Goal: Find specific page/section: Find specific page/section

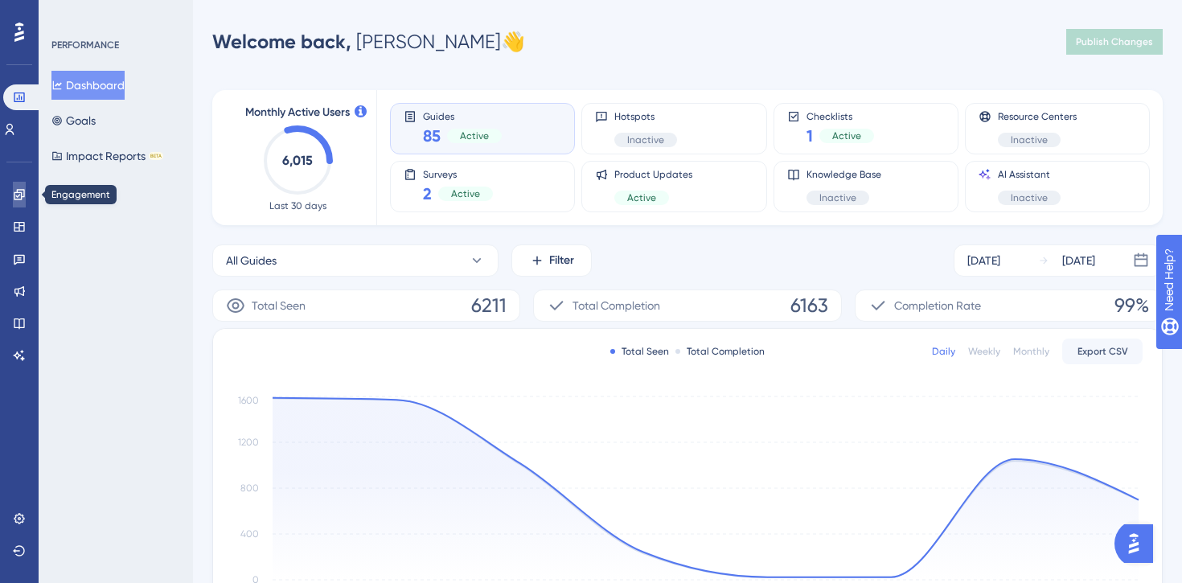
click at [18, 189] on icon at bounding box center [19, 194] width 13 height 13
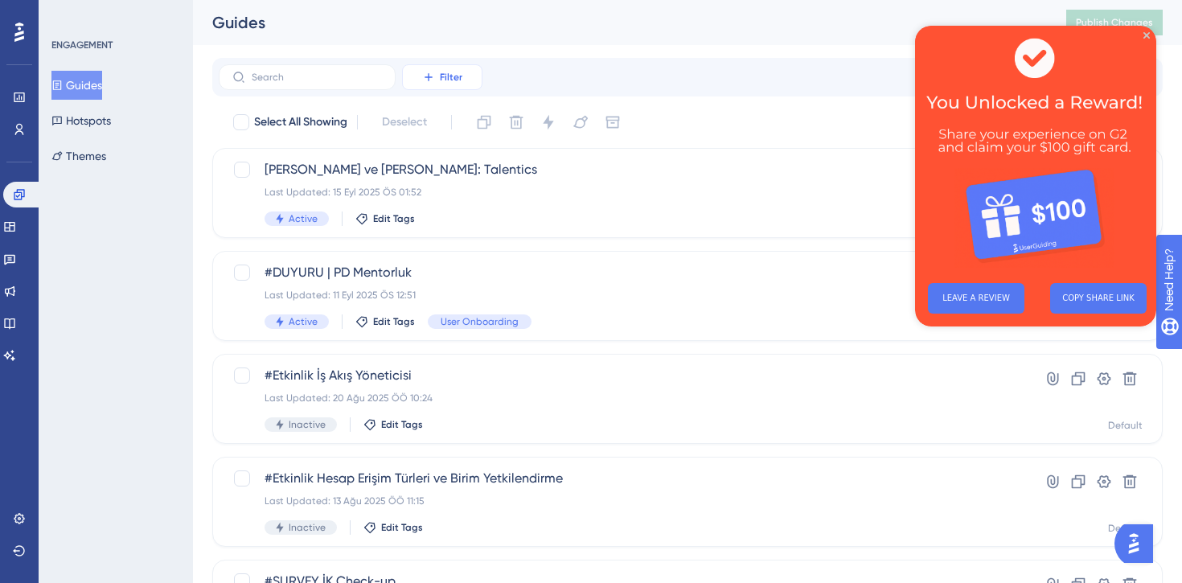
click at [437, 77] on button "Filter" at bounding box center [442, 77] width 80 height 26
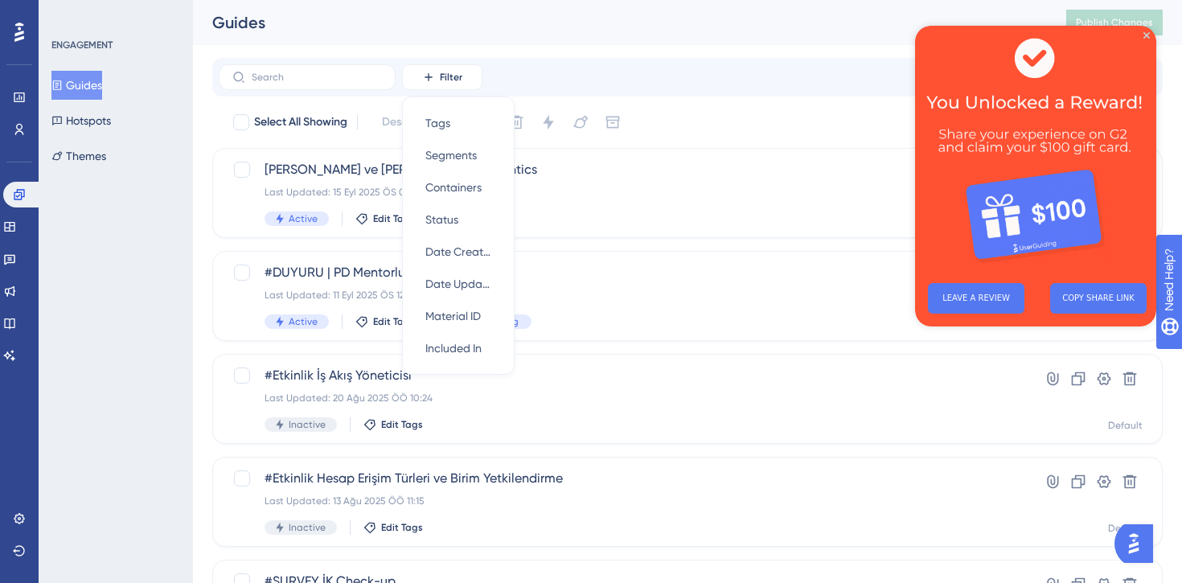
click at [576, 30] on div "Guides" at bounding box center [619, 22] width 814 height 23
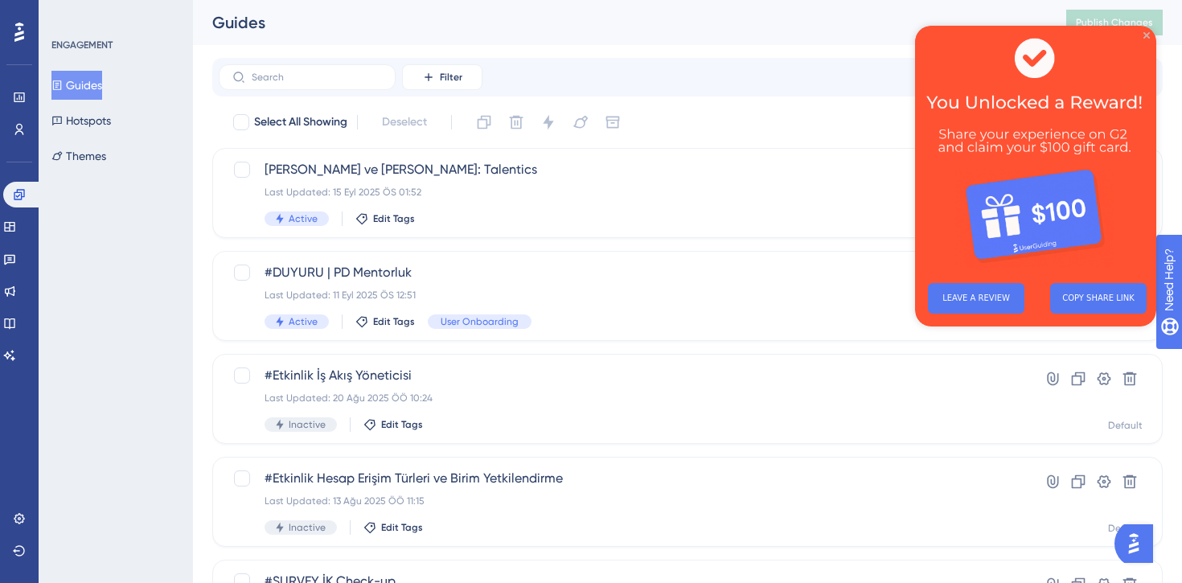
click at [1147, 35] on icon "Close Preview" at bounding box center [1146, 35] width 6 height 6
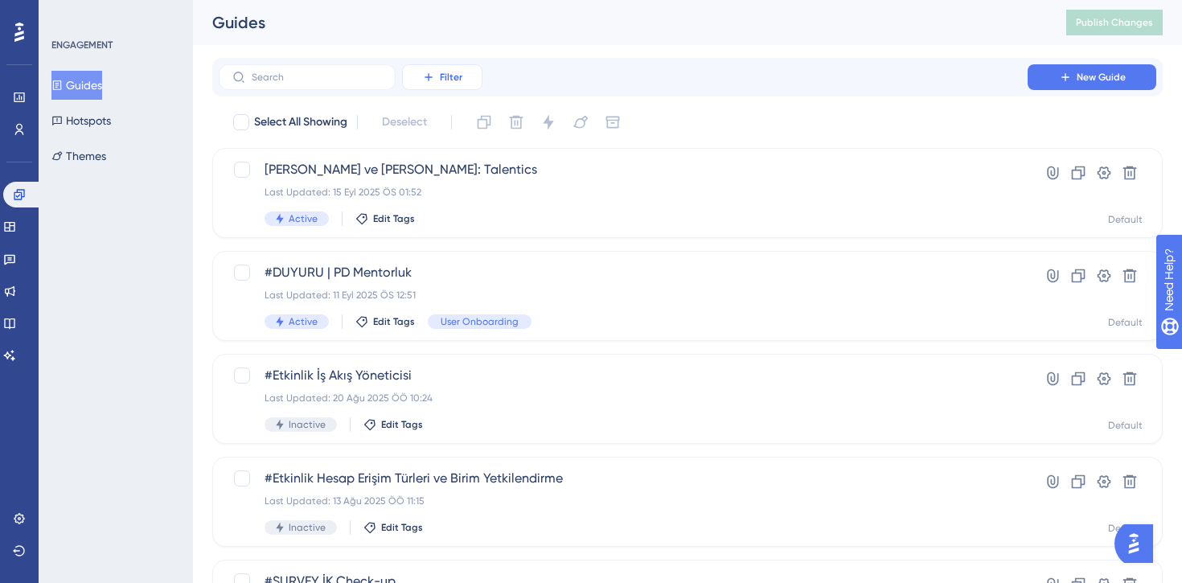
click at [427, 68] on button "Filter" at bounding box center [442, 77] width 80 height 26
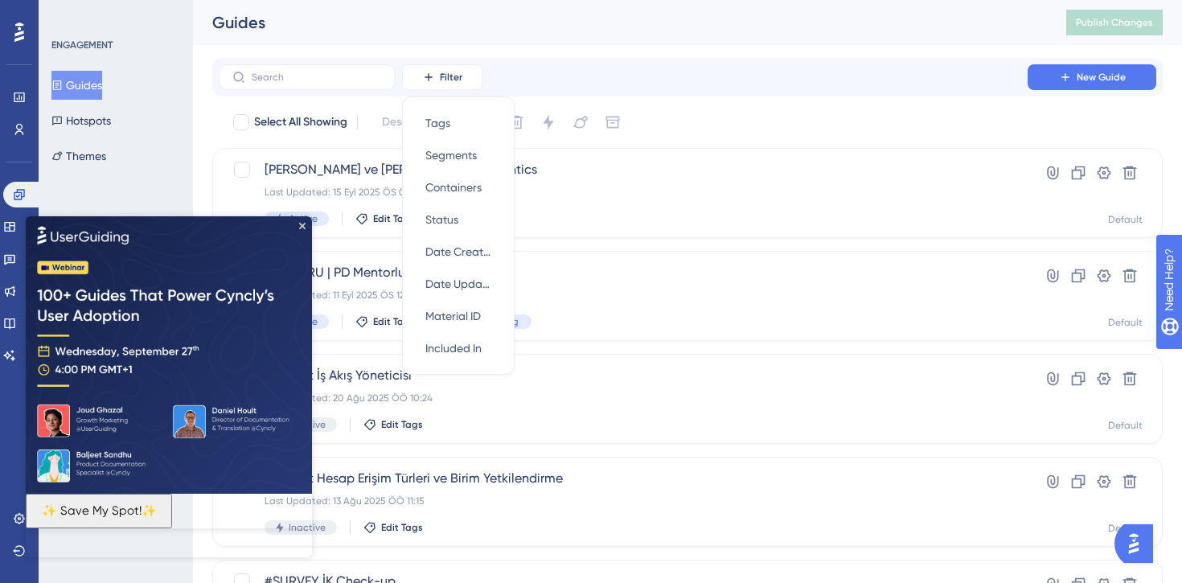
click at [305, 224] on img at bounding box center [169, 353] width 286 height 277
click at [559, 70] on div "Filter Tags Tags Segments Segments Containers Containers Status Status Date Cre…" at bounding box center [687, 77] width 937 height 26
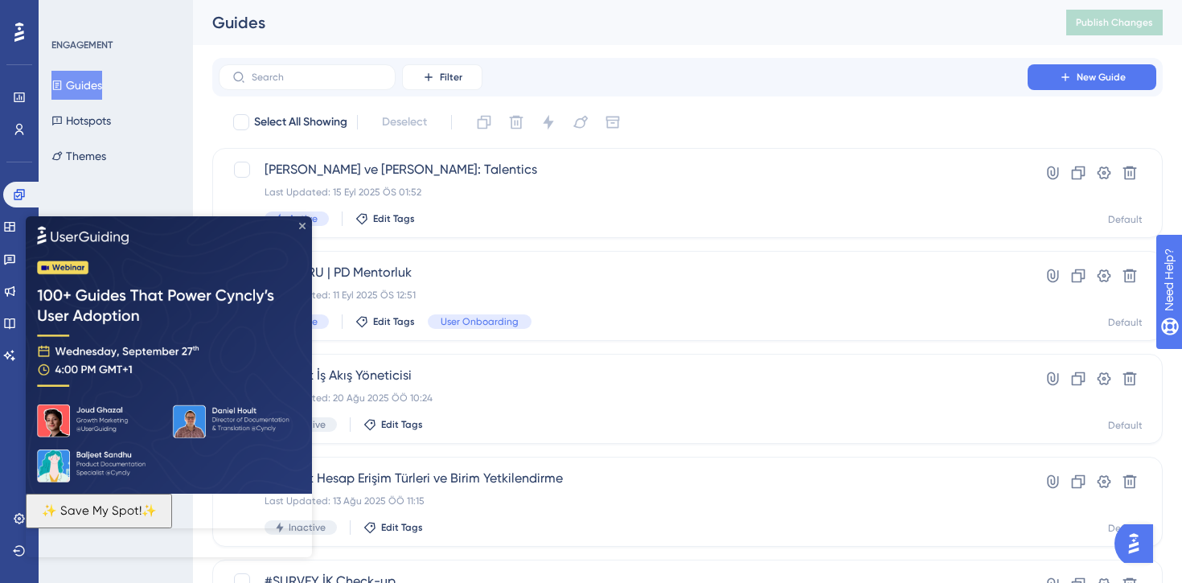
click at [303, 223] on icon "Close Preview" at bounding box center [302, 225] width 6 height 6
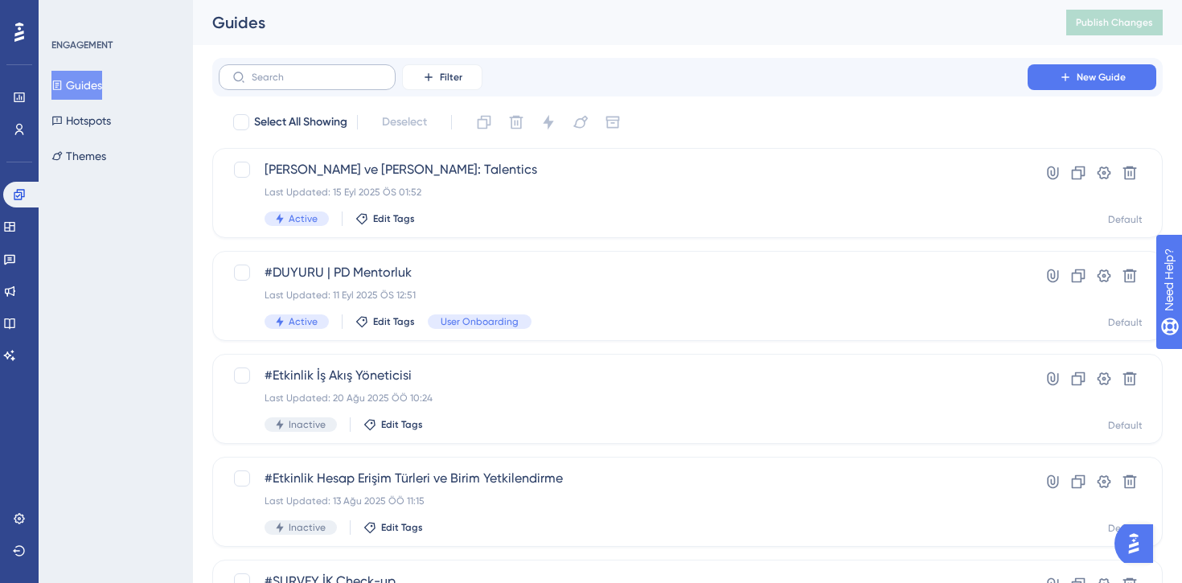
click at [305, 88] on label at bounding box center [307, 77] width 177 height 26
click at [305, 83] on input "text" at bounding box center [317, 77] width 130 height 11
click at [451, 80] on span "Filter" at bounding box center [451, 77] width 23 height 13
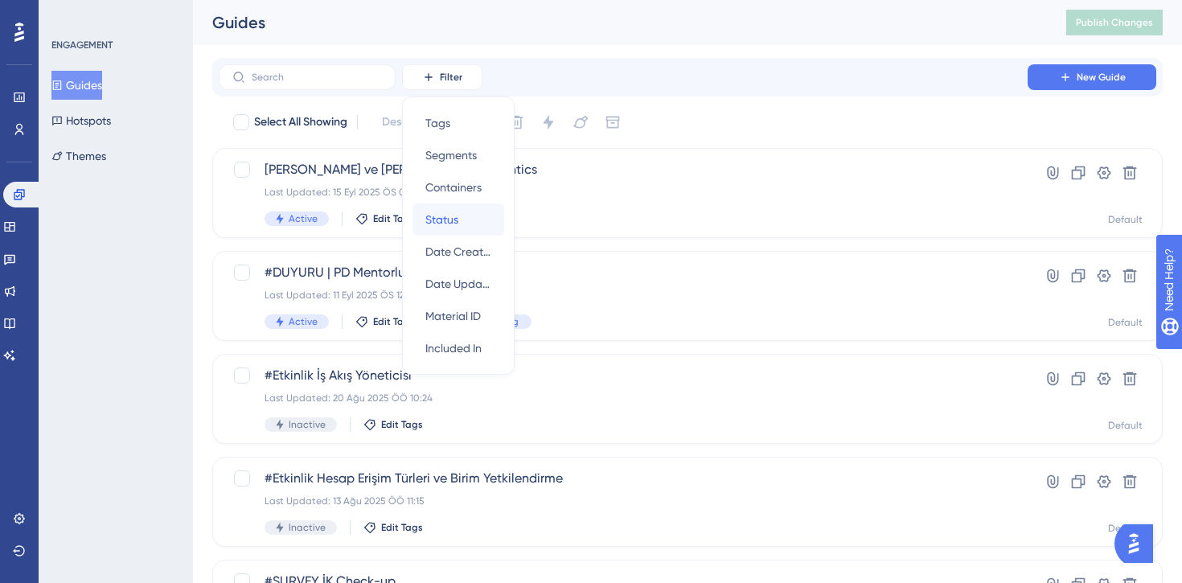
click at [457, 215] on span "Status" at bounding box center [441, 219] width 33 height 19
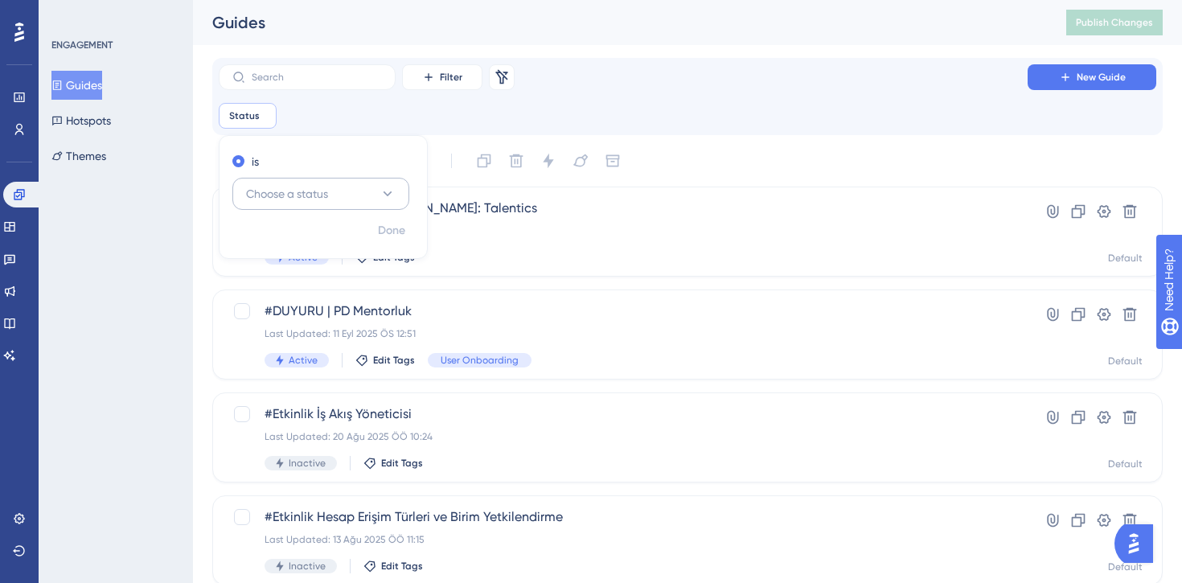
click at [328, 195] on span "Choose a status" at bounding box center [287, 193] width 82 height 19
click at [325, 231] on div "Active Active" at bounding box center [321, 243] width 130 height 32
click at [699, 103] on div "Status is Active Active Remove is Active Done" at bounding box center [687, 116] width 937 height 26
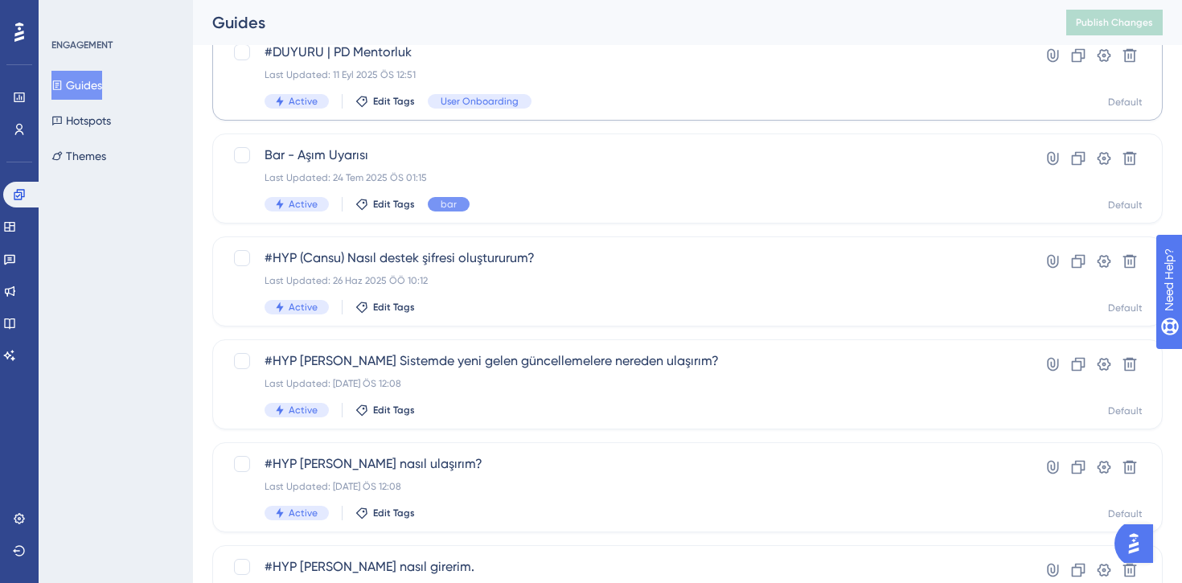
scroll to position [256, 0]
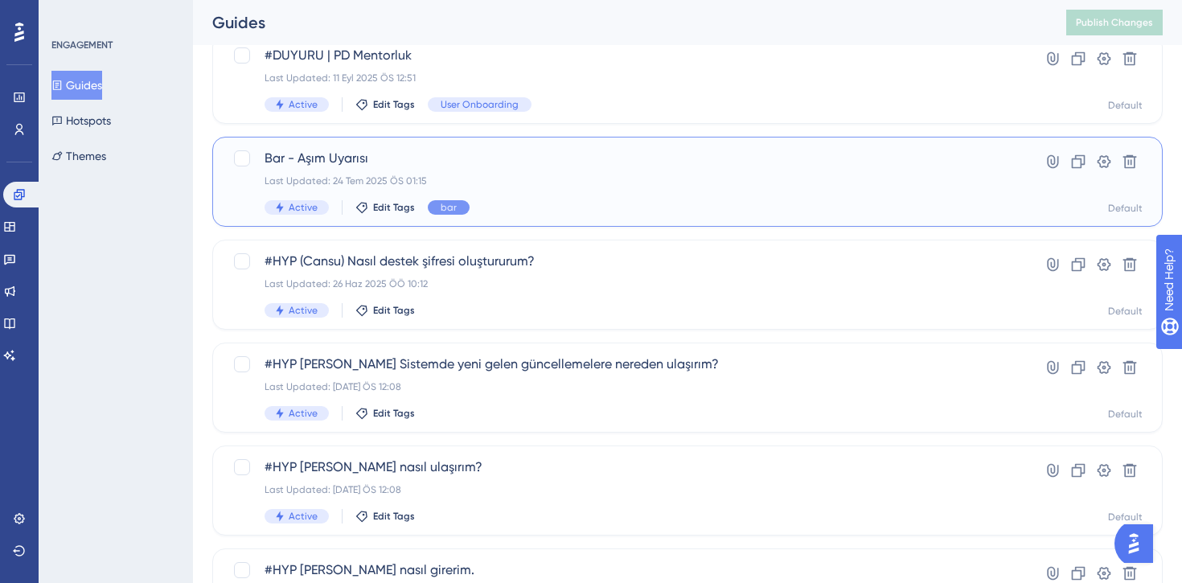
click at [598, 180] on div "Last Updated: 24 Tem 2025 ÖS 01:15" at bounding box center [622, 180] width 717 height 13
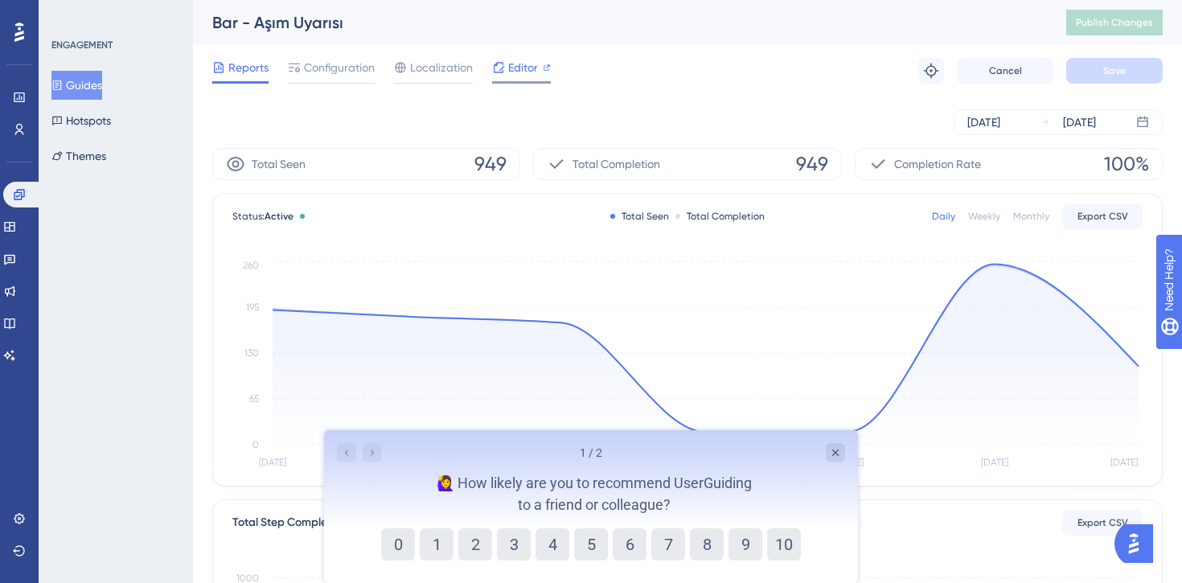
click at [521, 67] on span "Editor" at bounding box center [523, 67] width 30 height 19
click at [537, 68] on span "Editor" at bounding box center [523, 67] width 30 height 19
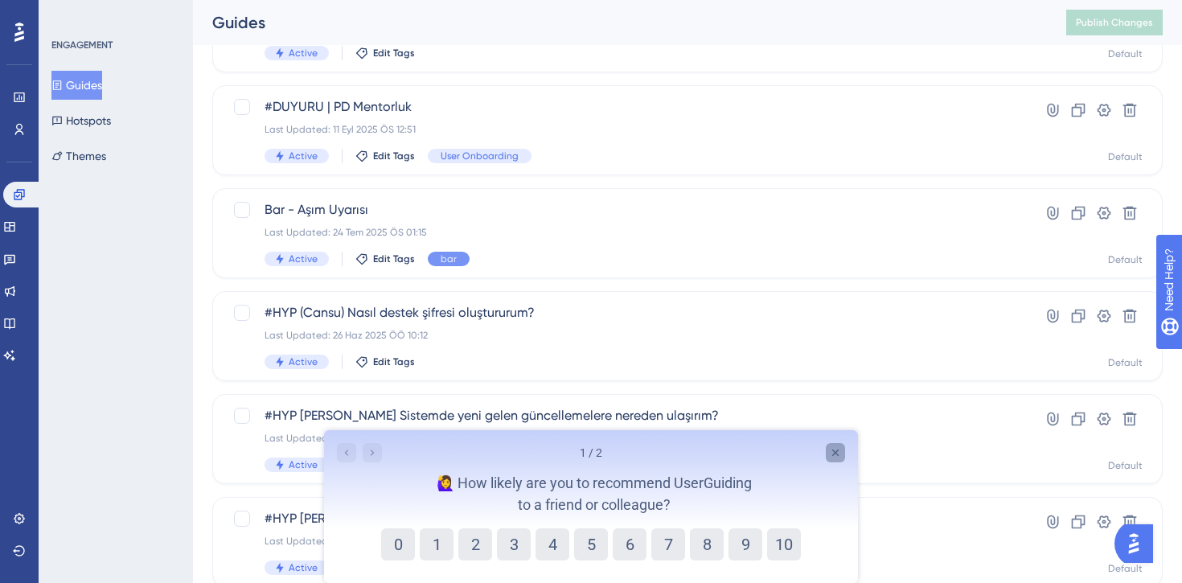
click at [837, 456] on icon "Close survey" at bounding box center [835, 452] width 13 height 13
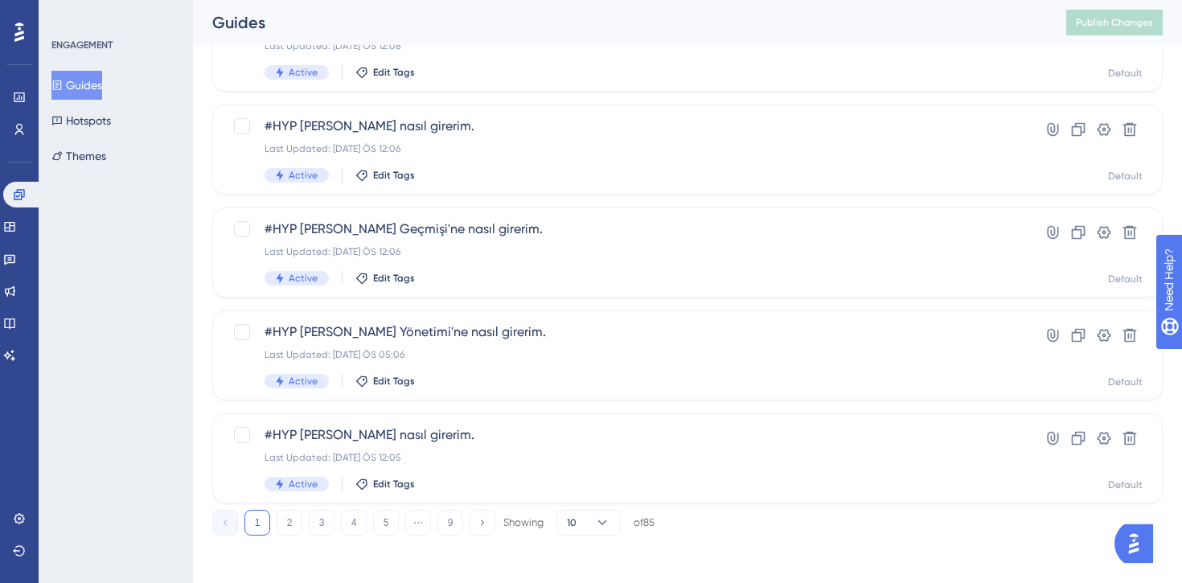
scroll to position [703, 0]
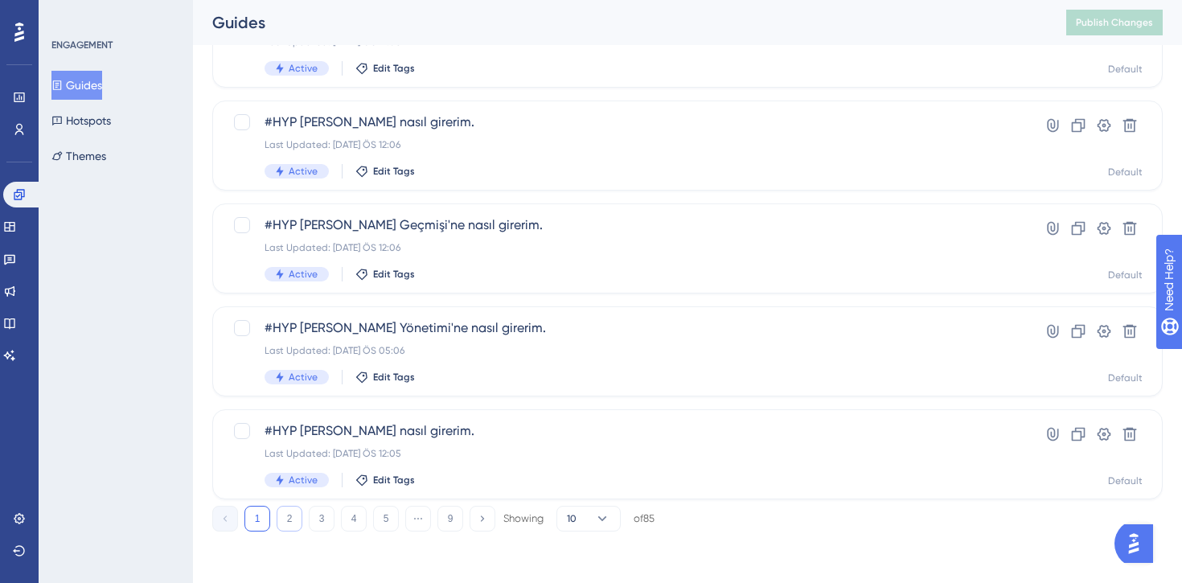
click at [296, 517] on button "2" at bounding box center [290, 519] width 26 height 26
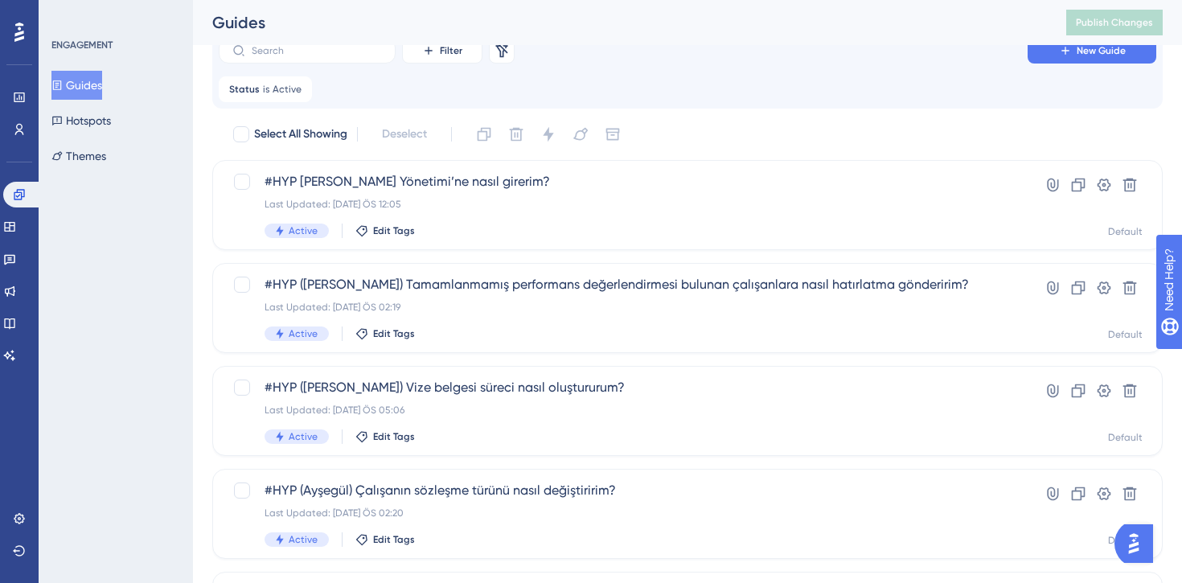
scroll to position [0, 0]
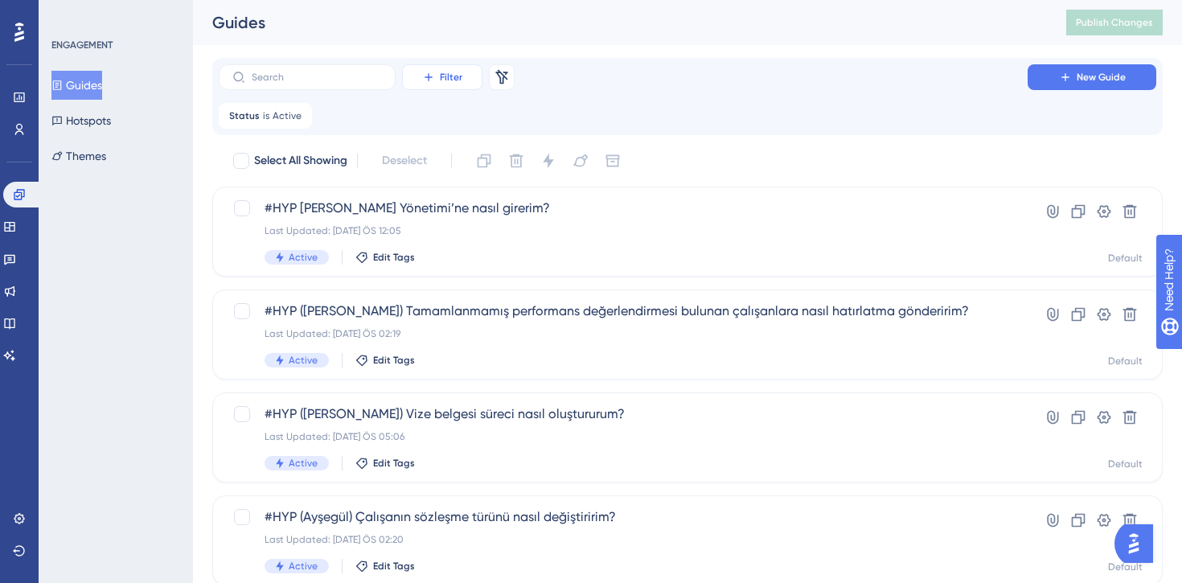
click at [463, 72] on button "Filter" at bounding box center [442, 77] width 80 height 26
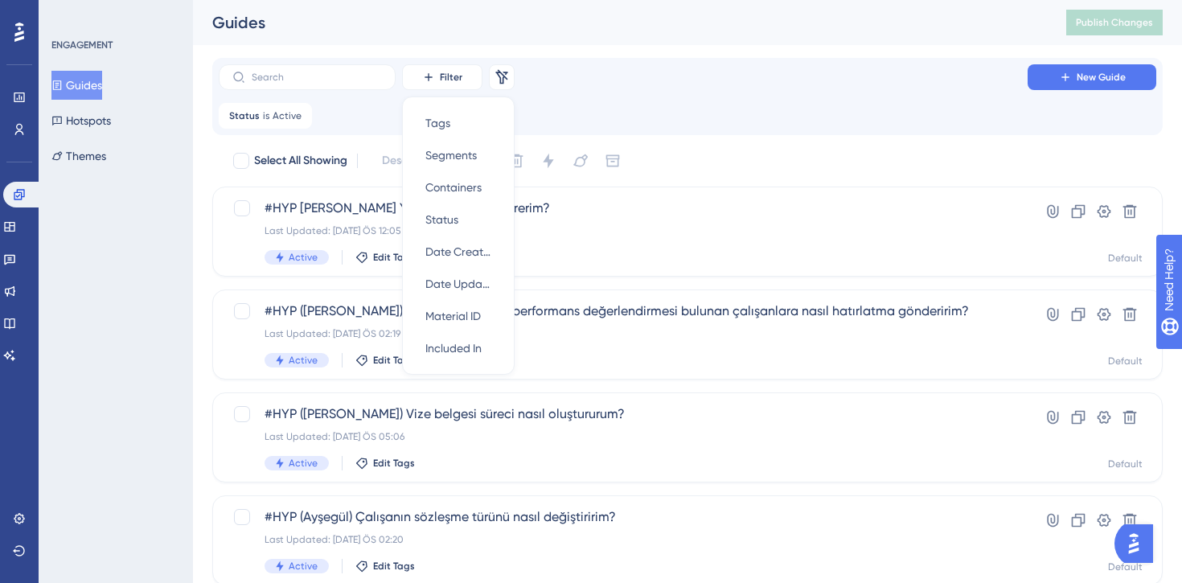
click at [587, 104] on div "Status is Active Active Remove" at bounding box center [687, 116] width 937 height 26
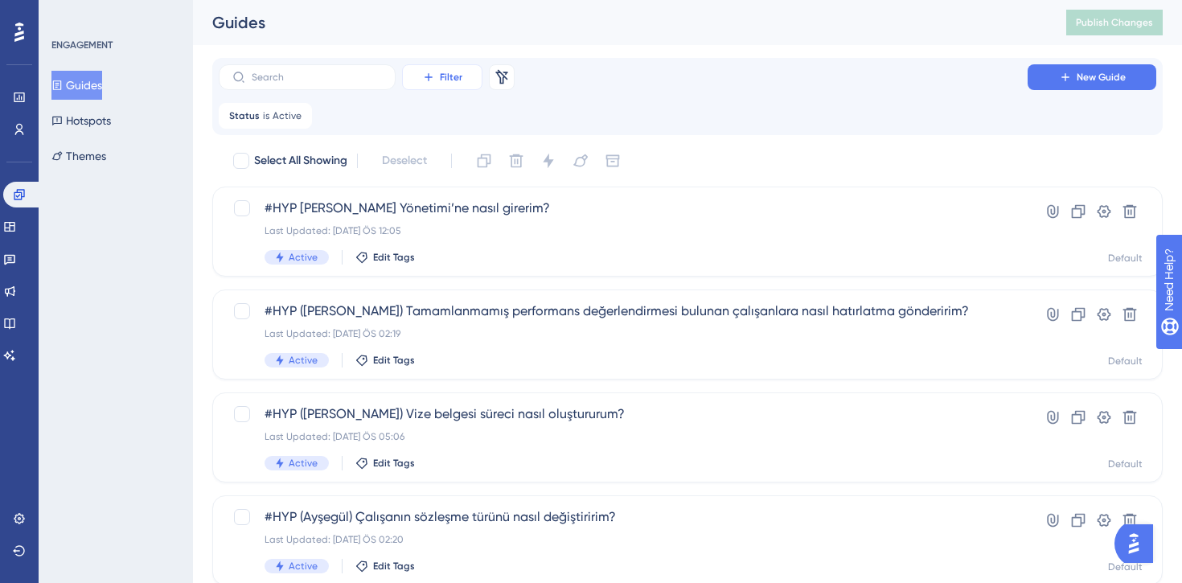
click at [453, 88] on button "Filter" at bounding box center [442, 77] width 80 height 26
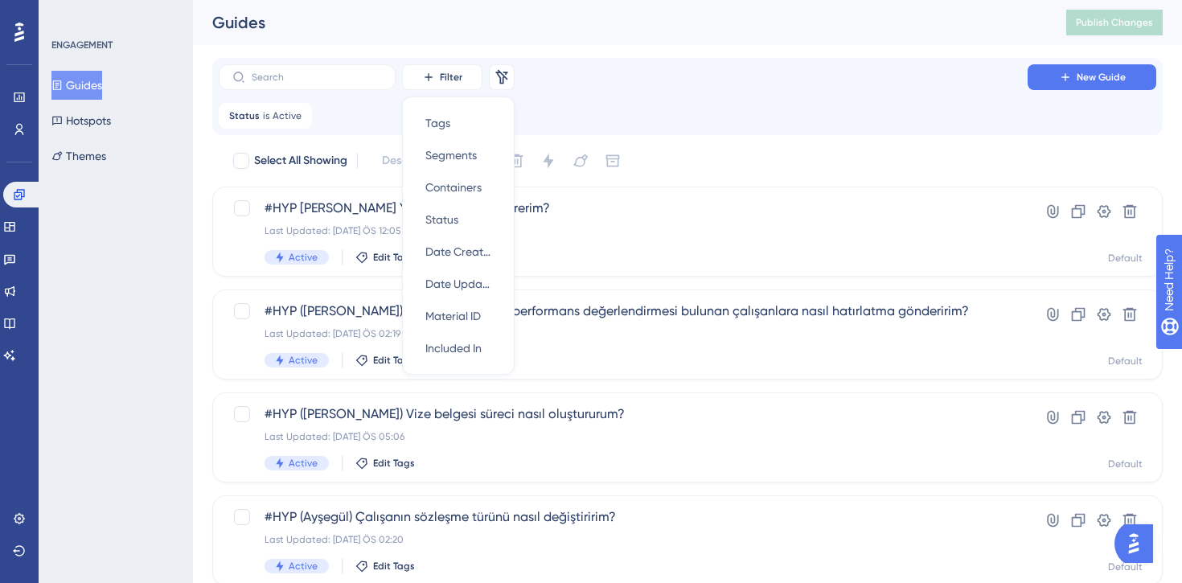
click at [597, 75] on div "Filter Tags Tags Segments Segments Containers Containers Status Status Date Cre…" at bounding box center [687, 77] width 937 height 26
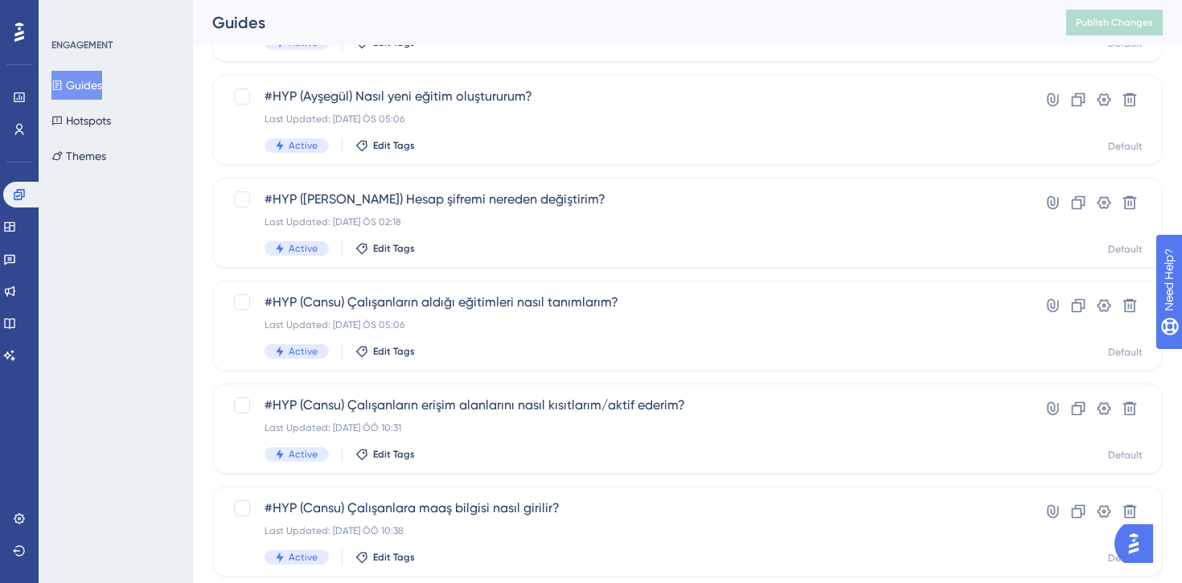
scroll to position [703, 0]
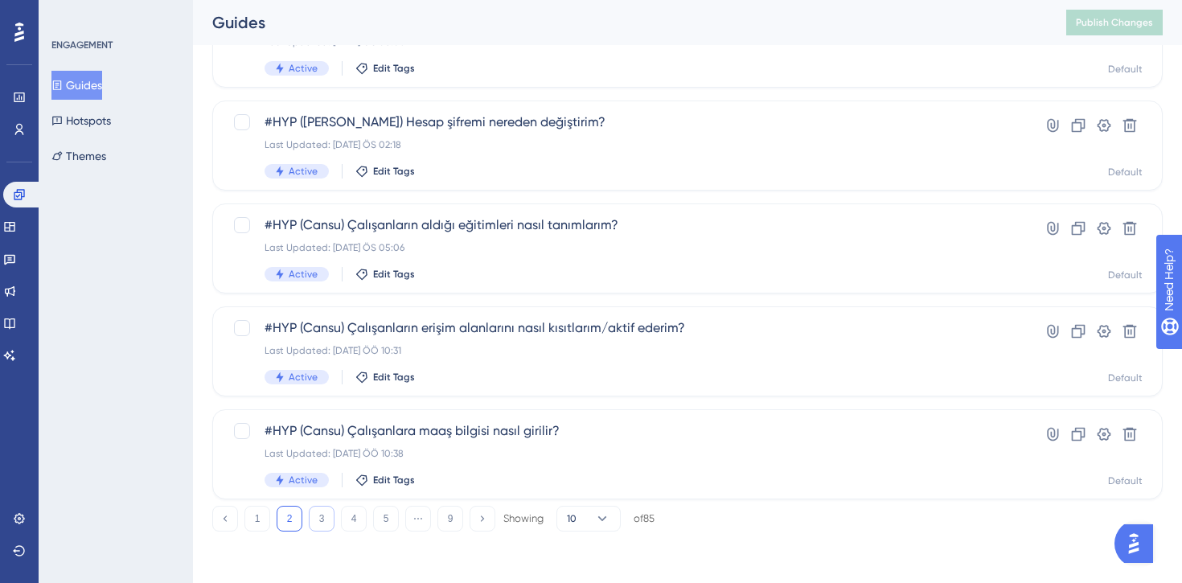
click at [326, 521] on button "3" at bounding box center [322, 519] width 26 height 26
click at [358, 523] on button "4" at bounding box center [354, 519] width 26 height 26
click at [380, 515] on button "5" at bounding box center [386, 519] width 26 height 26
click at [384, 516] on button "6" at bounding box center [386, 519] width 26 height 26
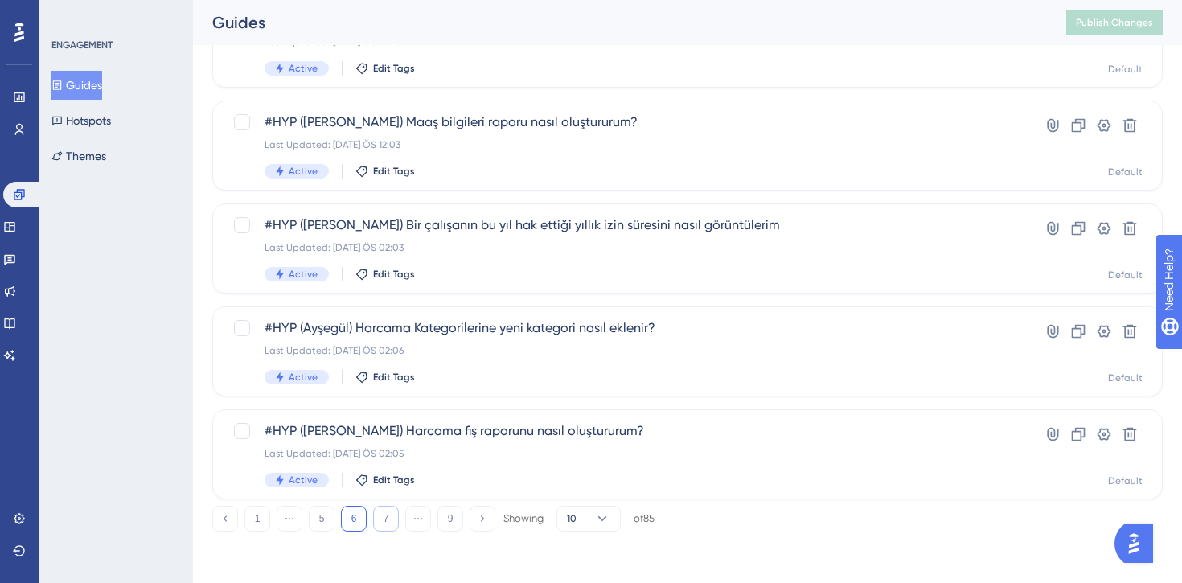
click at [385, 522] on button "7" at bounding box center [386, 519] width 26 height 26
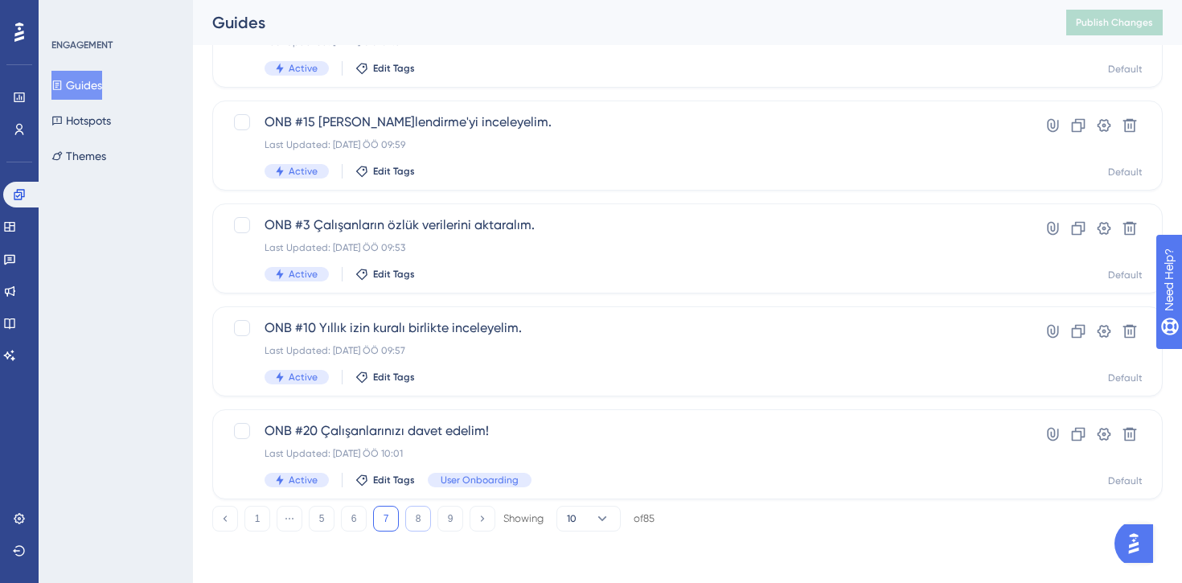
click at [420, 523] on button "8" at bounding box center [418, 519] width 26 height 26
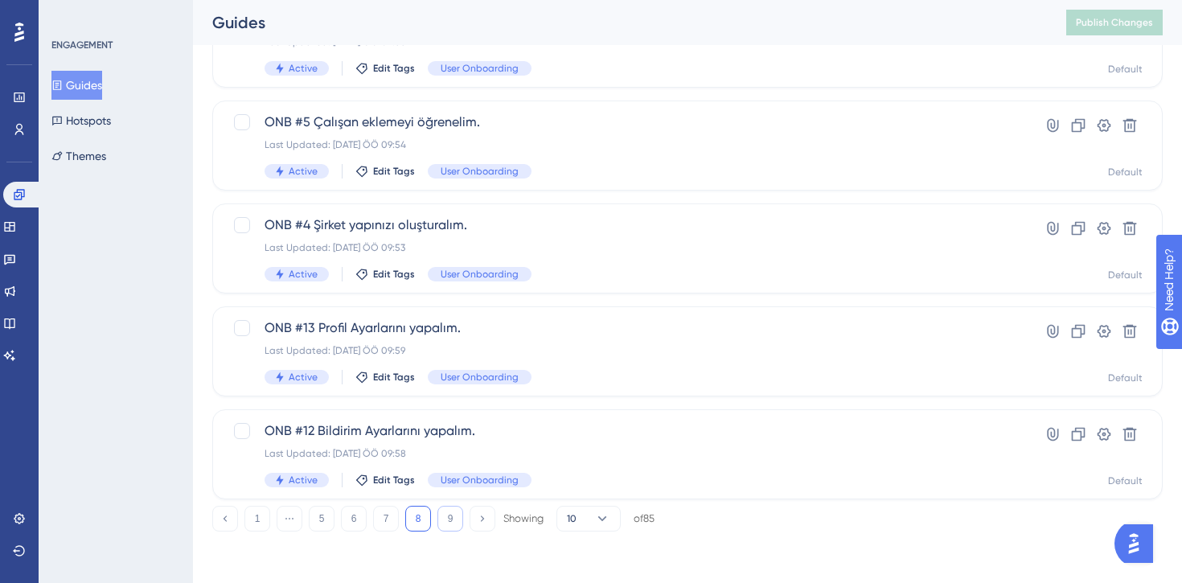
click at [452, 520] on button "9" at bounding box center [450, 519] width 26 height 26
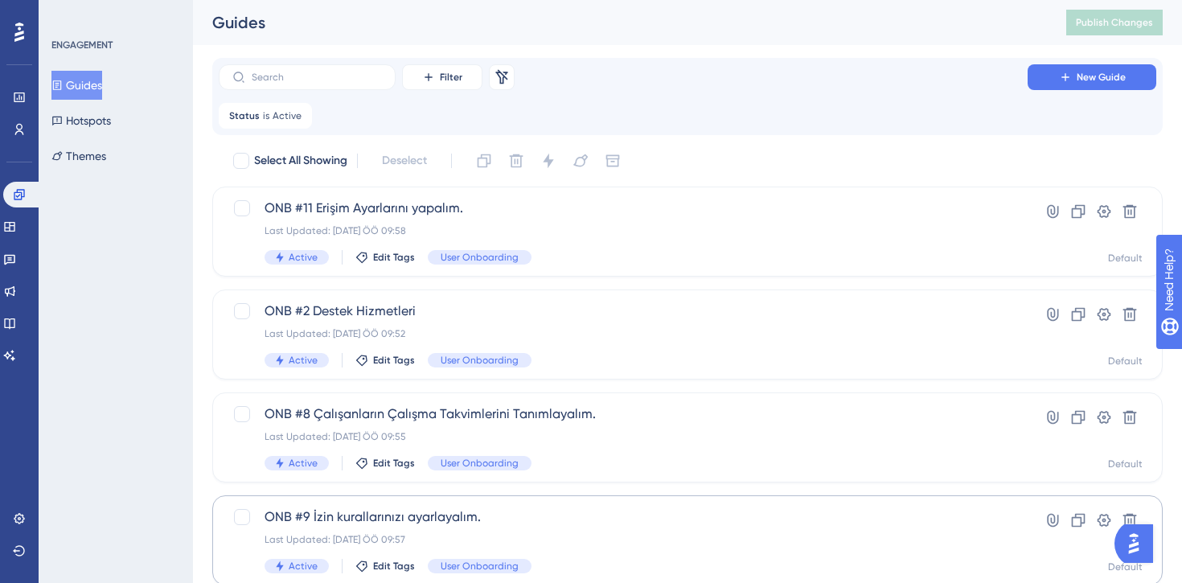
scroll to position [189, 0]
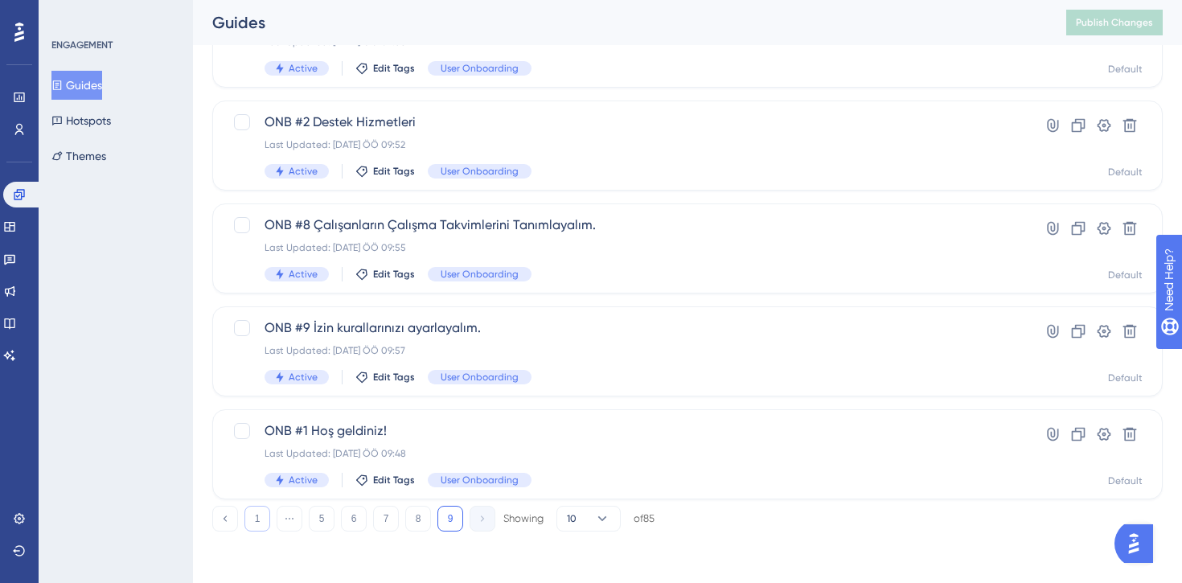
click at [248, 518] on button "1" at bounding box center [257, 519] width 26 height 26
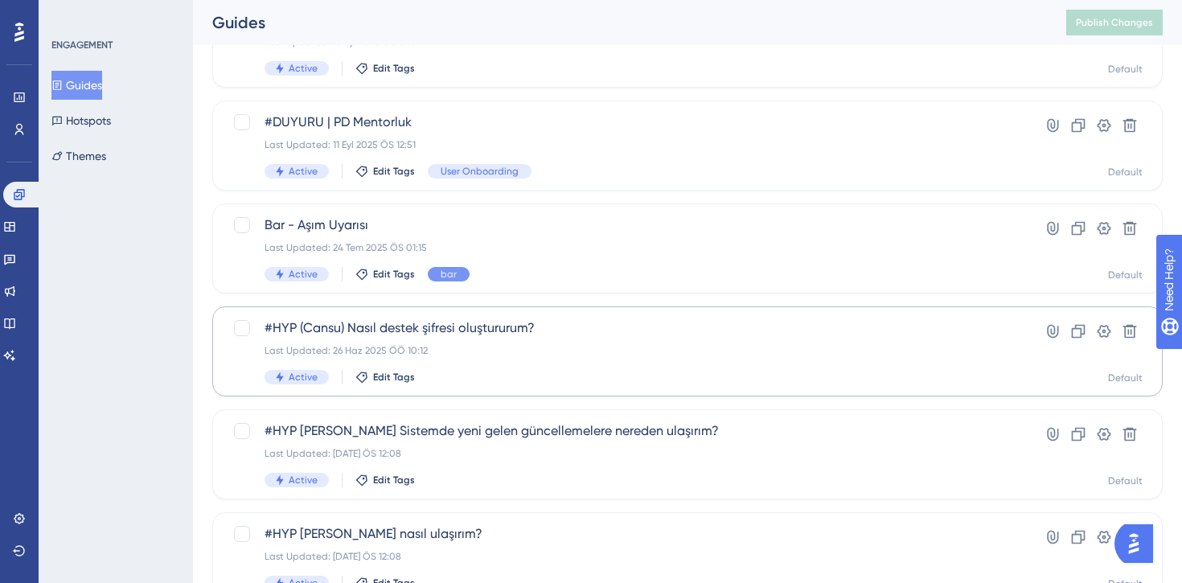
scroll to position [0, 0]
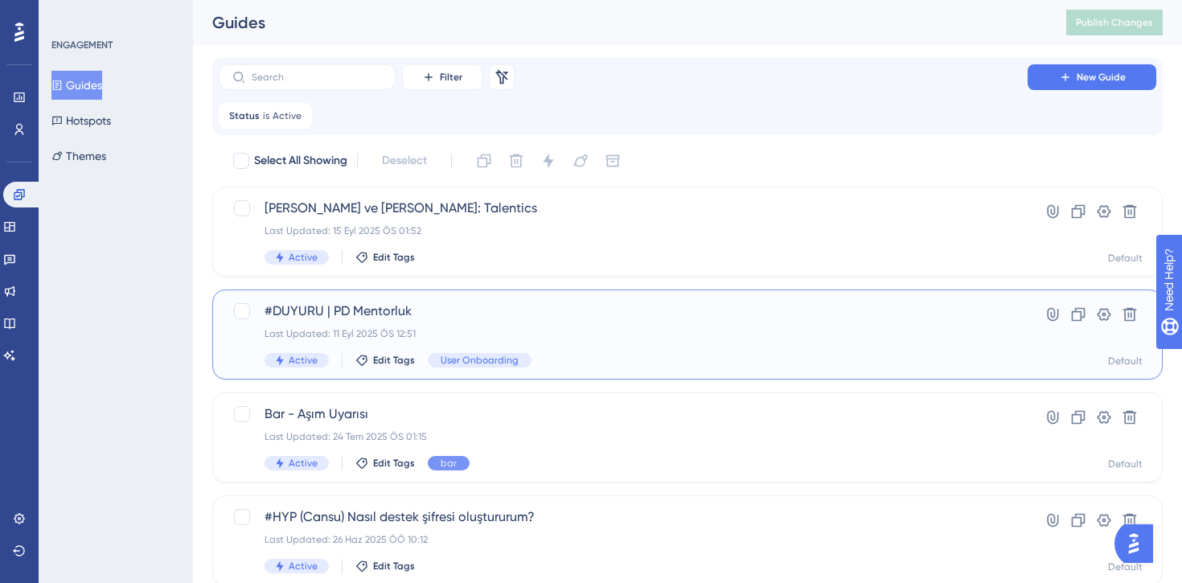
drag, startPoint x: 489, startPoint y: 318, endPoint x: 504, endPoint y: 323, distance: 16.3
click at [504, 323] on div "#DUYURU | PD Mentorluk Last Updated: 11 Eyl 2025 ÖS 12:51 Active Edit Tags User…" at bounding box center [622, 334] width 717 height 66
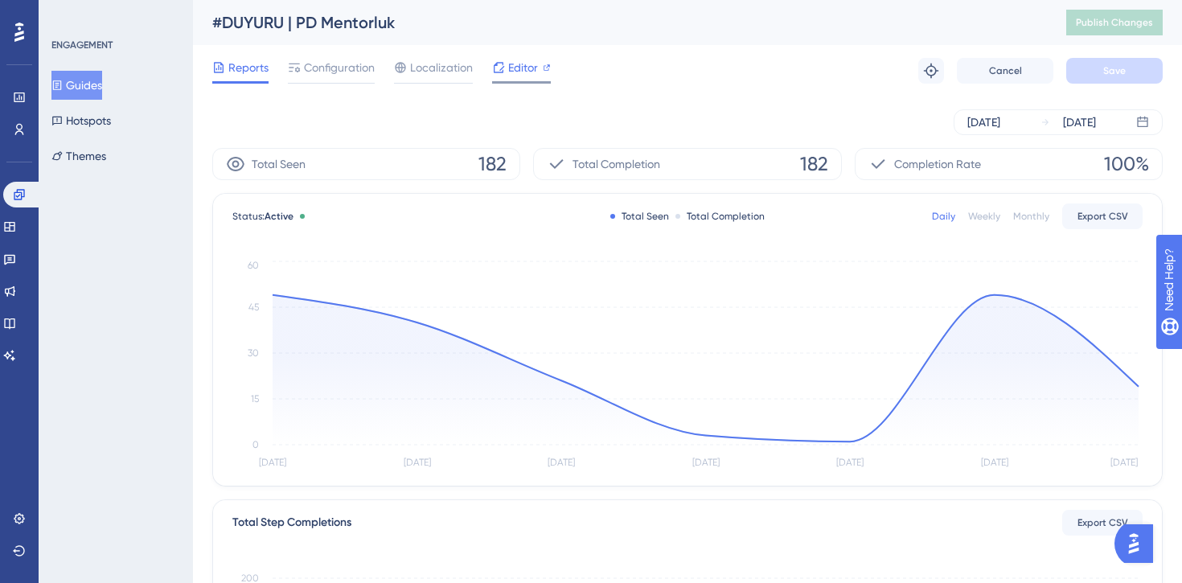
click at [502, 70] on icon at bounding box center [498, 67] width 13 height 13
click at [87, 95] on button "Guides" at bounding box center [76, 85] width 51 height 29
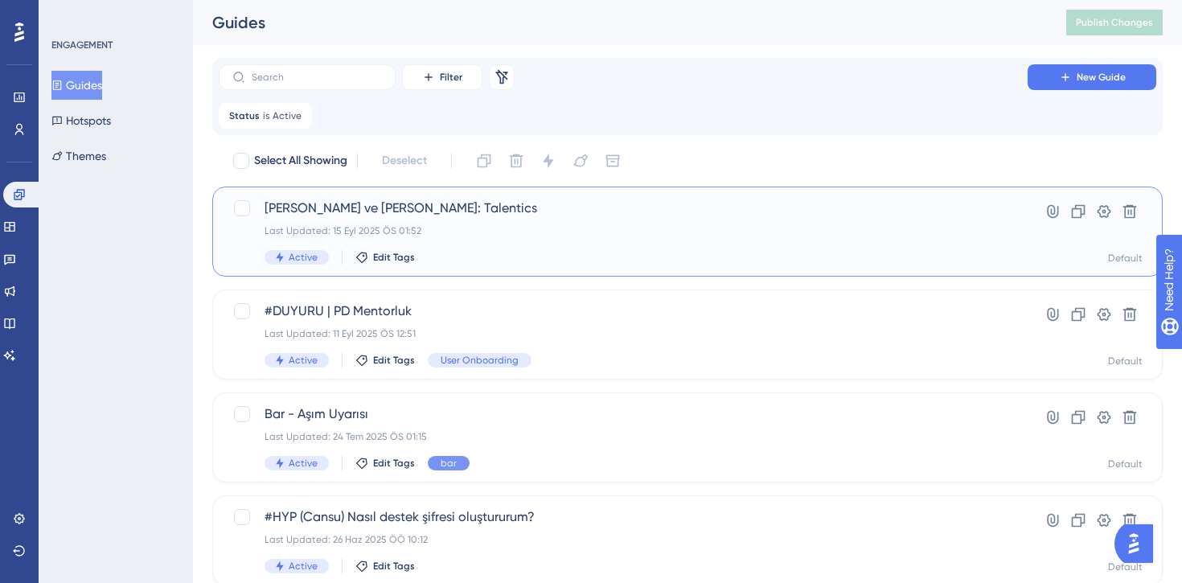
click at [338, 215] on span "İşe Alım ve Aday Takip: Talentics" at bounding box center [622, 208] width 717 height 19
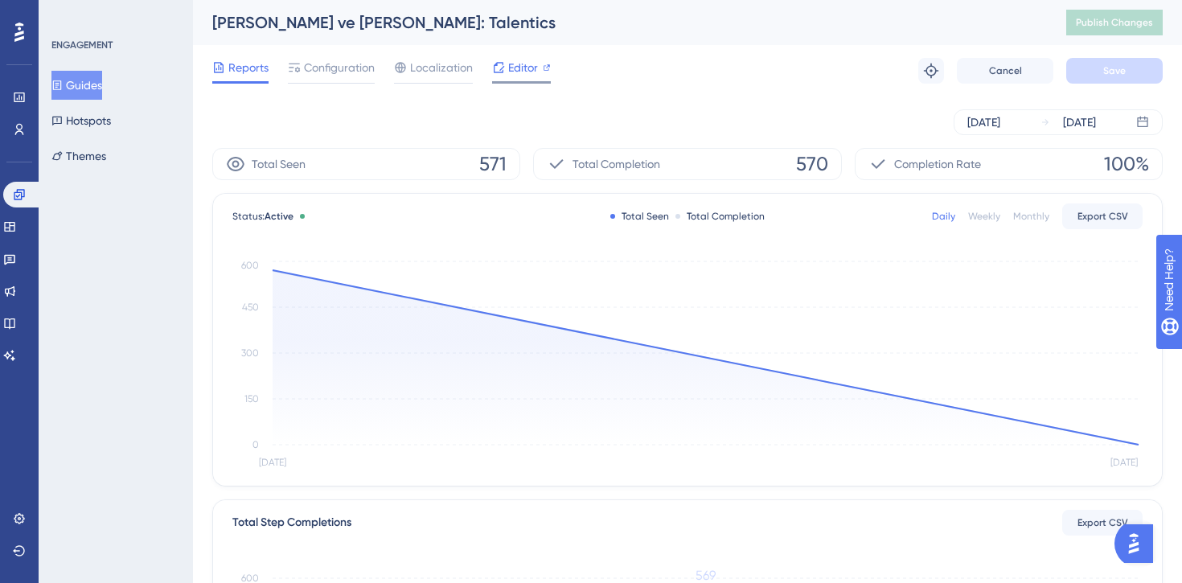
click at [522, 76] on span "Editor" at bounding box center [523, 67] width 30 height 19
click at [102, 92] on button "Guides" at bounding box center [76, 85] width 51 height 29
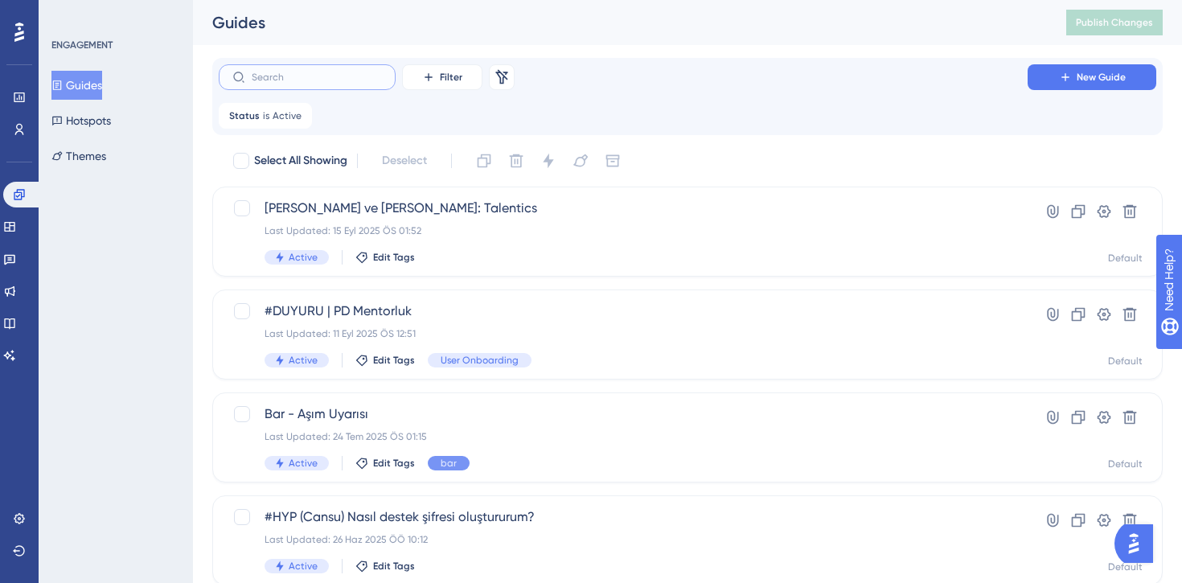
click at [315, 78] on input "text" at bounding box center [317, 77] width 130 height 11
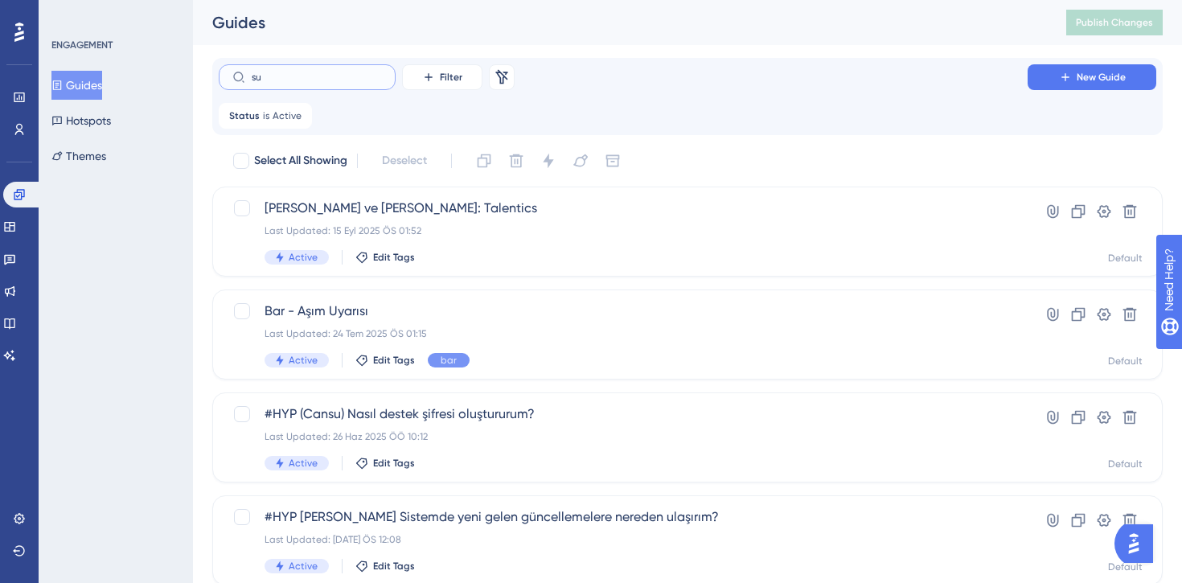
type input "sur"
checkbox input "true"
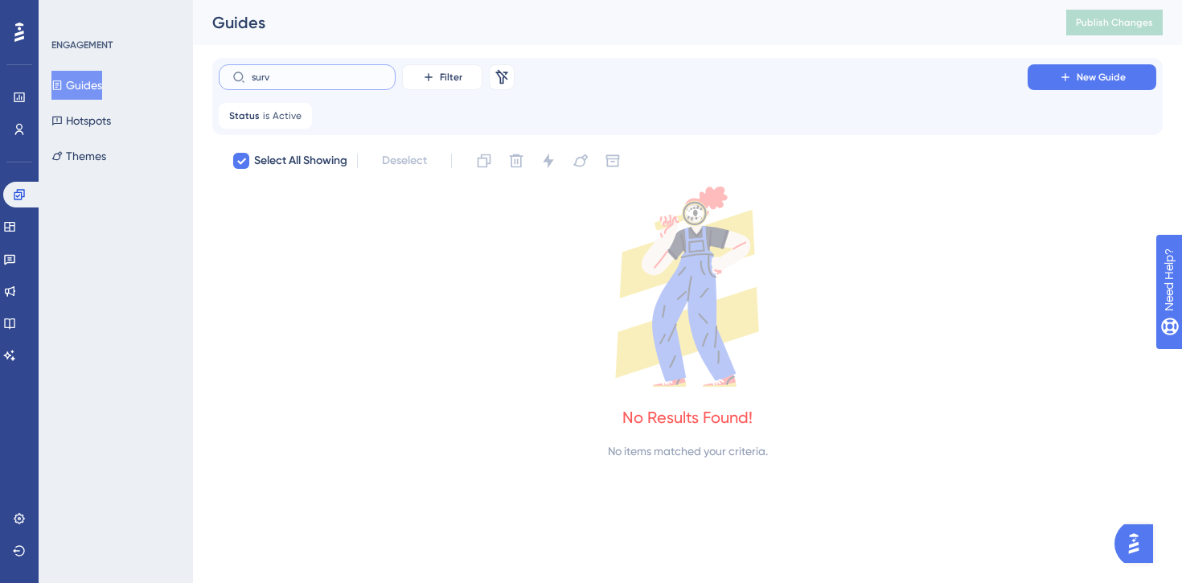
type input "surve"
checkbox input "false"
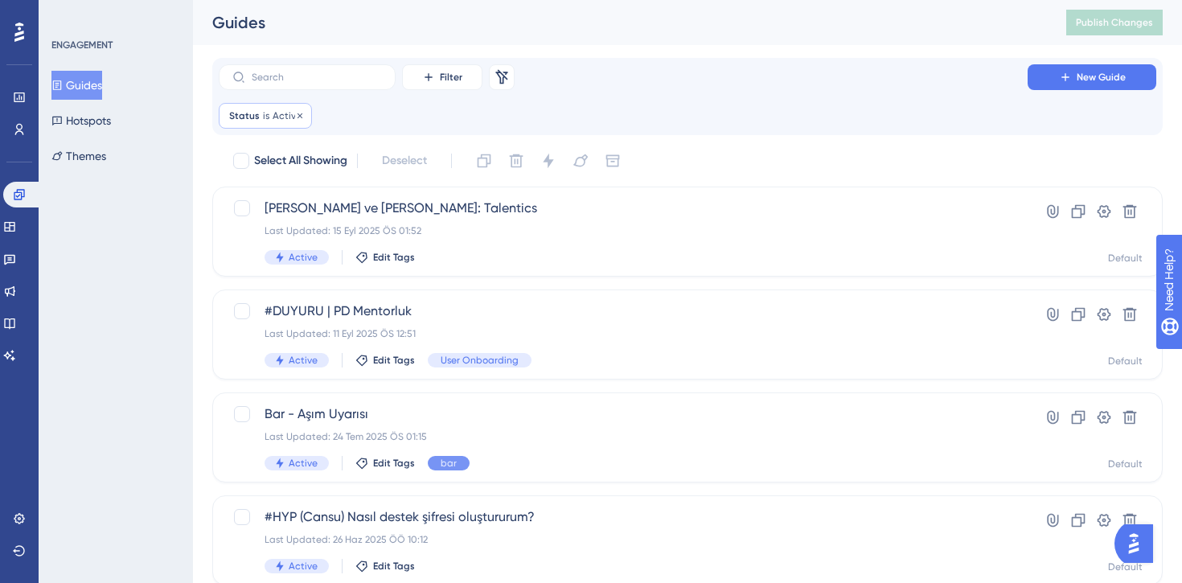
click at [247, 119] on span "Status" at bounding box center [244, 115] width 31 height 13
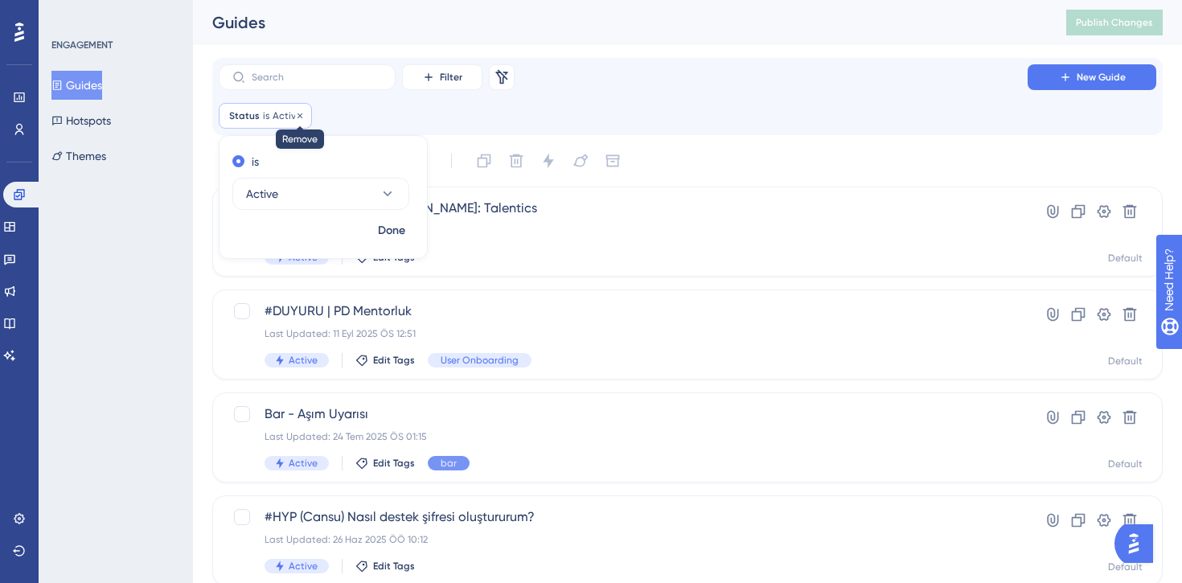
click at [298, 113] on icon at bounding box center [300, 116] width 10 height 10
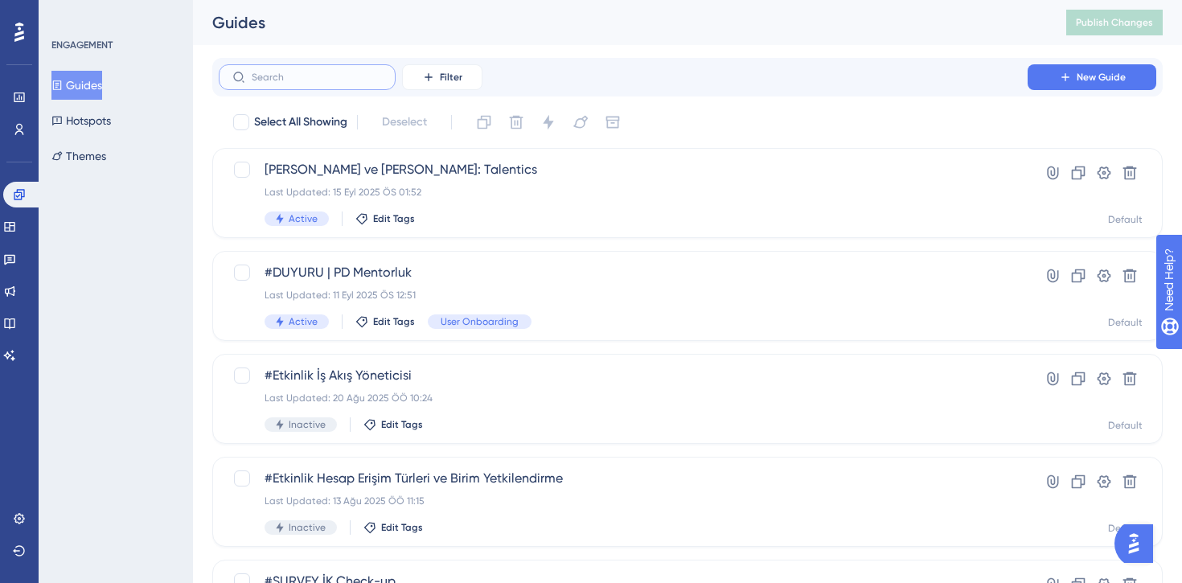
click at [334, 77] on input "text" at bounding box center [317, 77] width 130 height 11
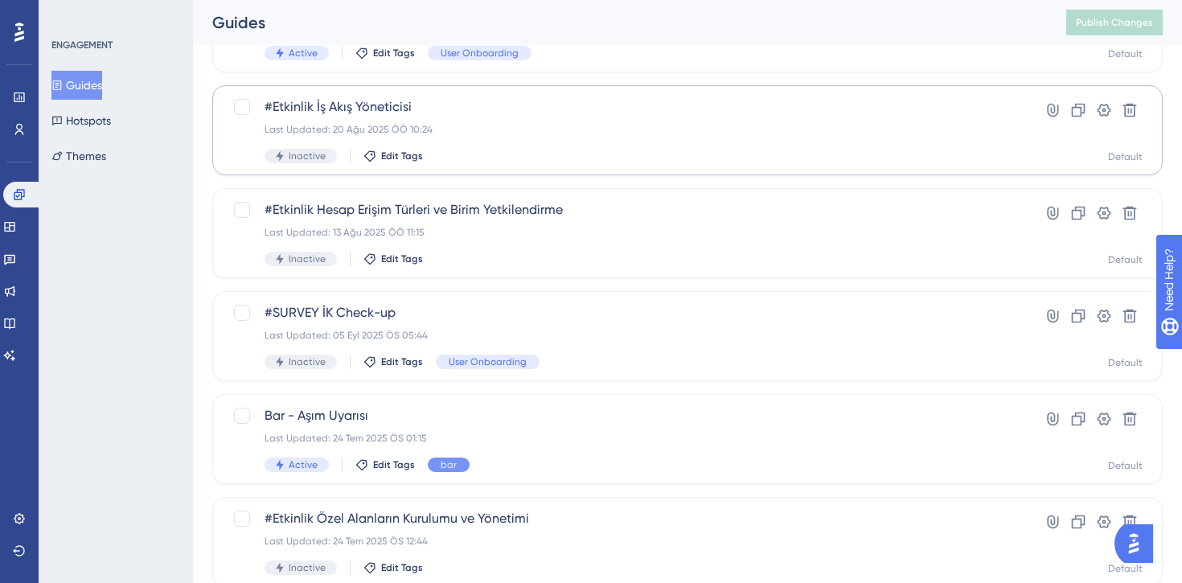
scroll to position [269, 0]
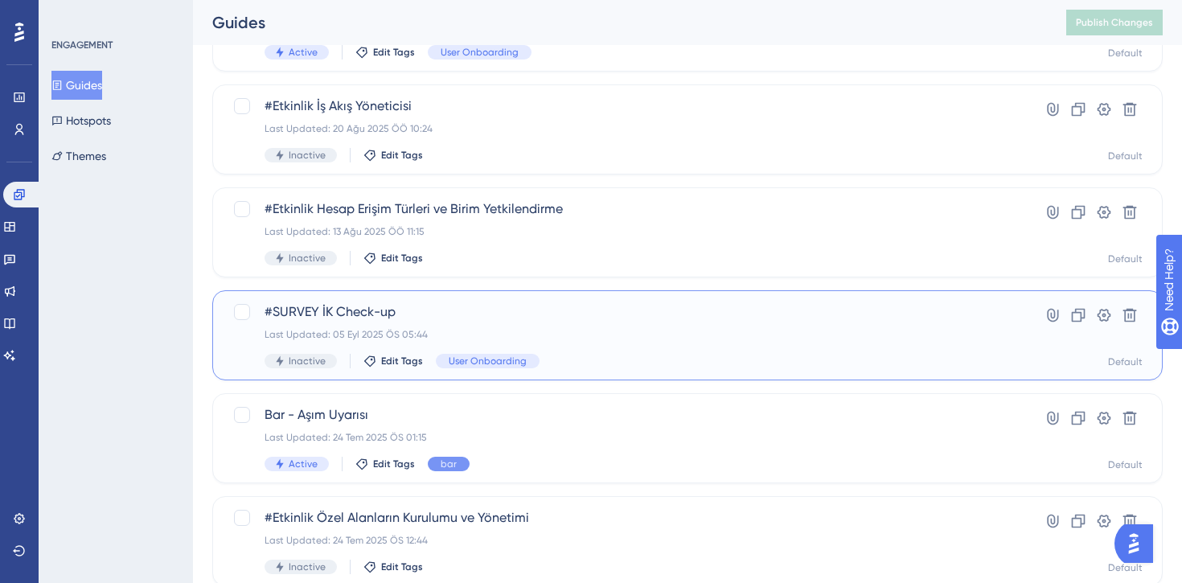
click at [574, 316] on span "#SURVEY İK Check-up" at bounding box center [622, 311] width 717 height 19
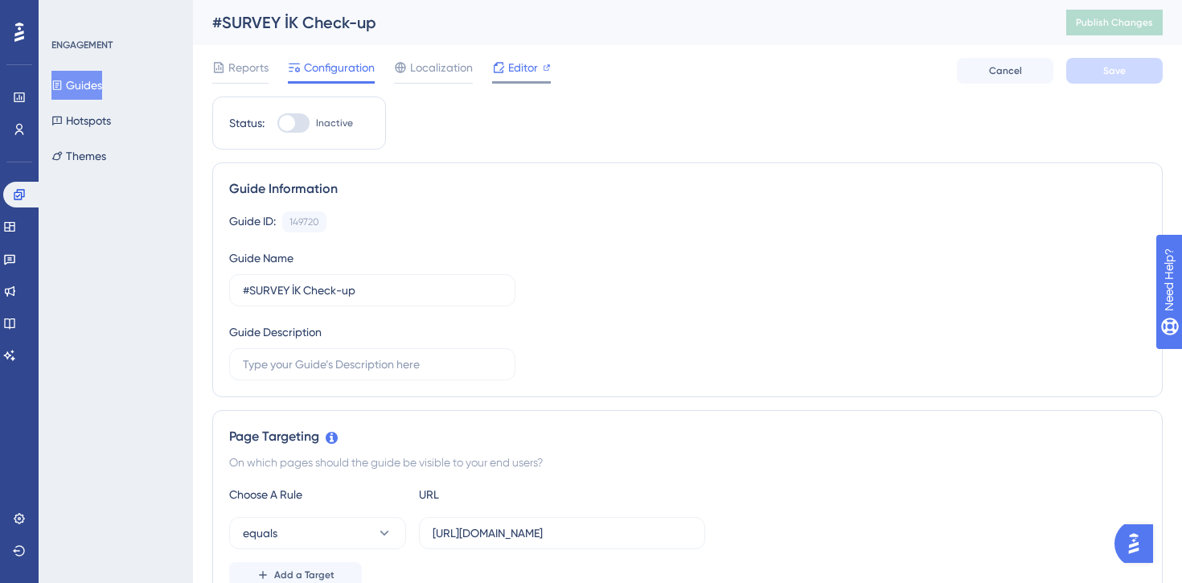
click at [514, 73] on span "Editor" at bounding box center [523, 67] width 30 height 19
click at [63, 84] on icon at bounding box center [56, 85] width 11 height 11
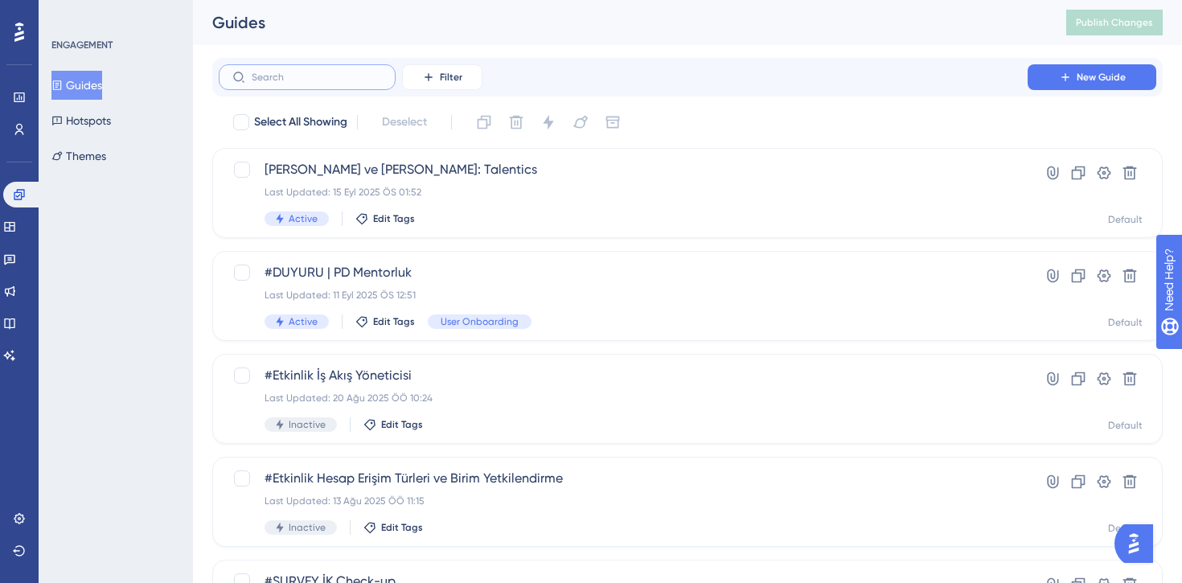
click at [335, 79] on input "text" at bounding box center [317, 77] width 130 height 11
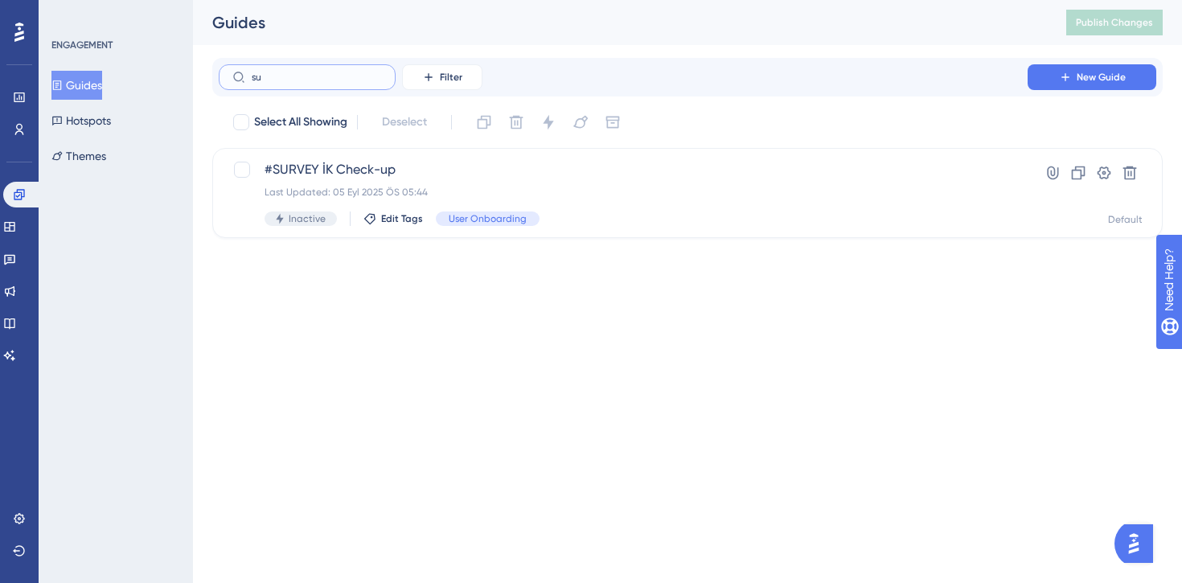
type input "s"
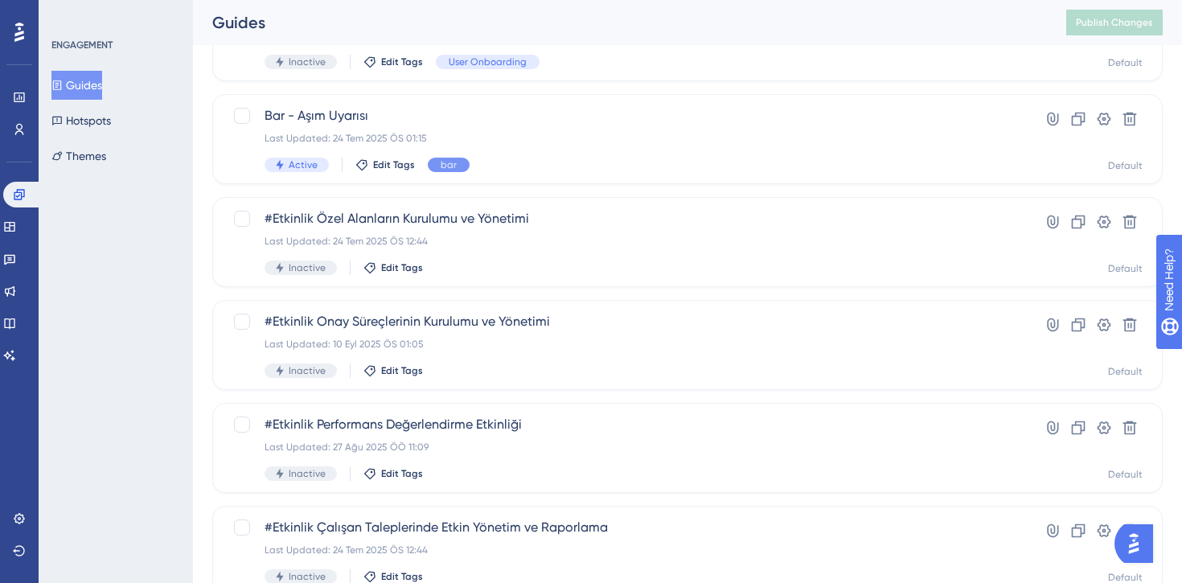
scroll to position [665, 0]
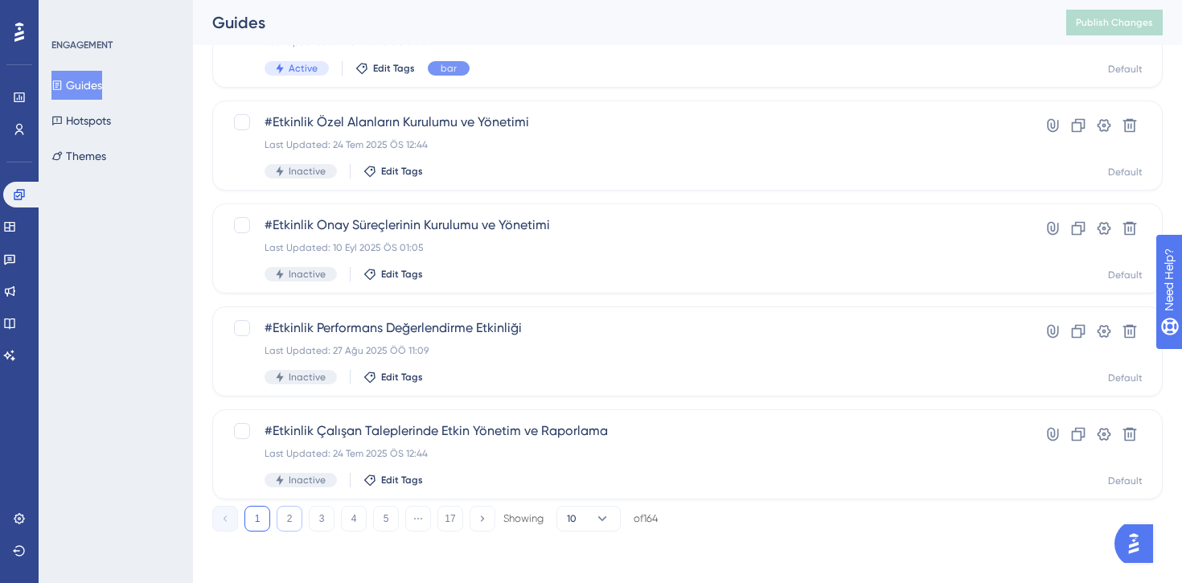
click at [292, 515] on button "2" at bounding box center [290, 519] width 26 height 26
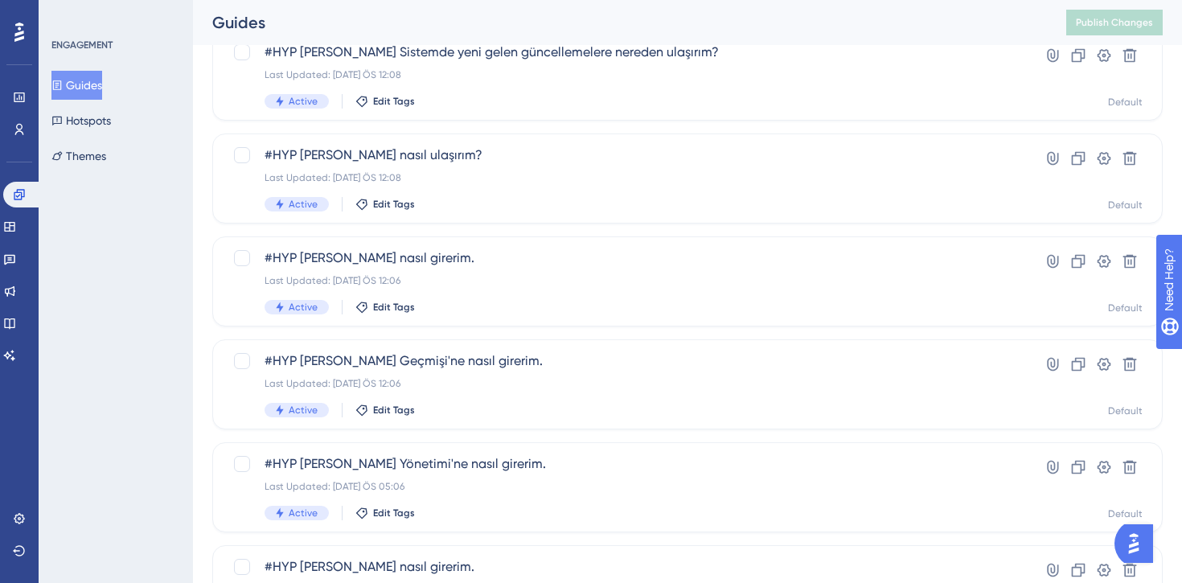
scroll to position [0, 0]
